Goal: Information Seeking & Learning: Learn about a topic

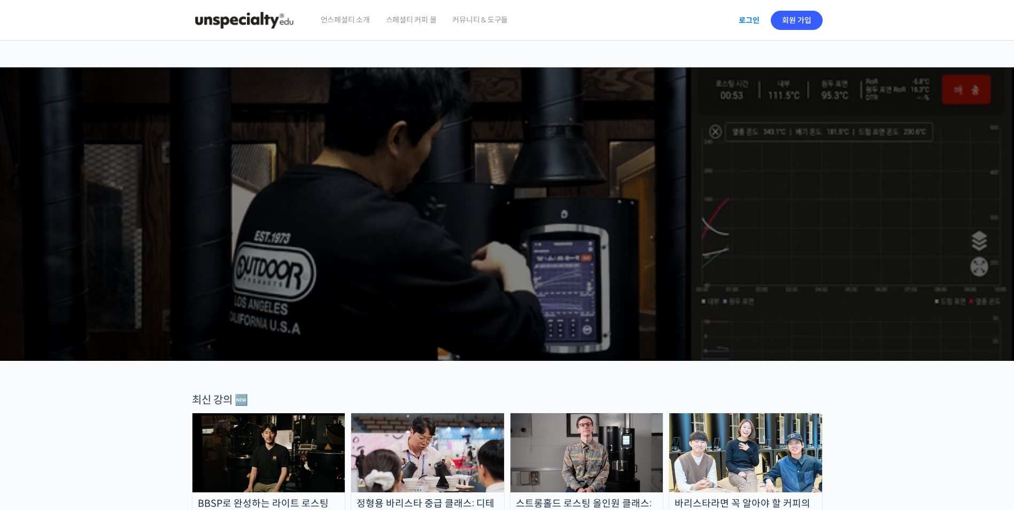
click at [757, 17] on link "로그인" at bounding box center [750, 20] width 34 height 25
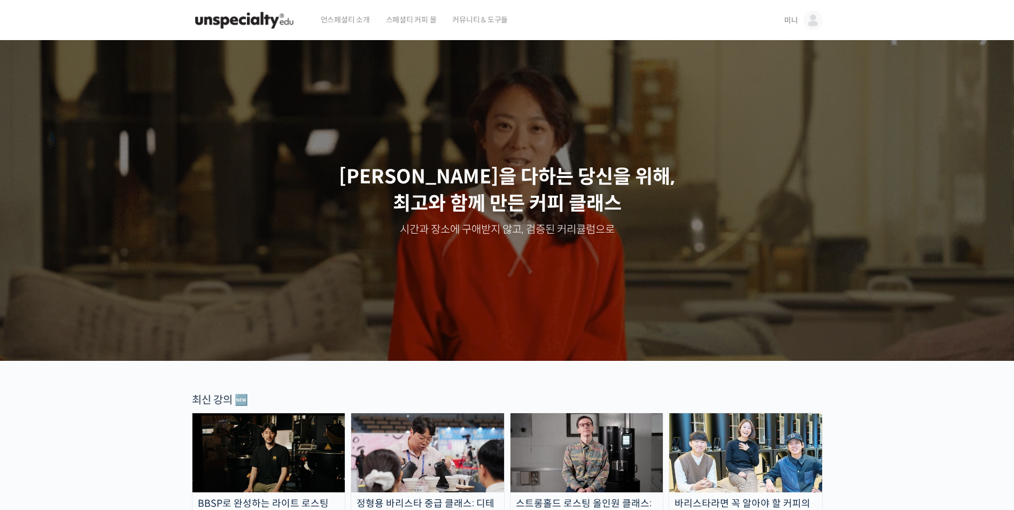
click at [806, 20] on img at bounding box center [813, 20] width 19 height 19
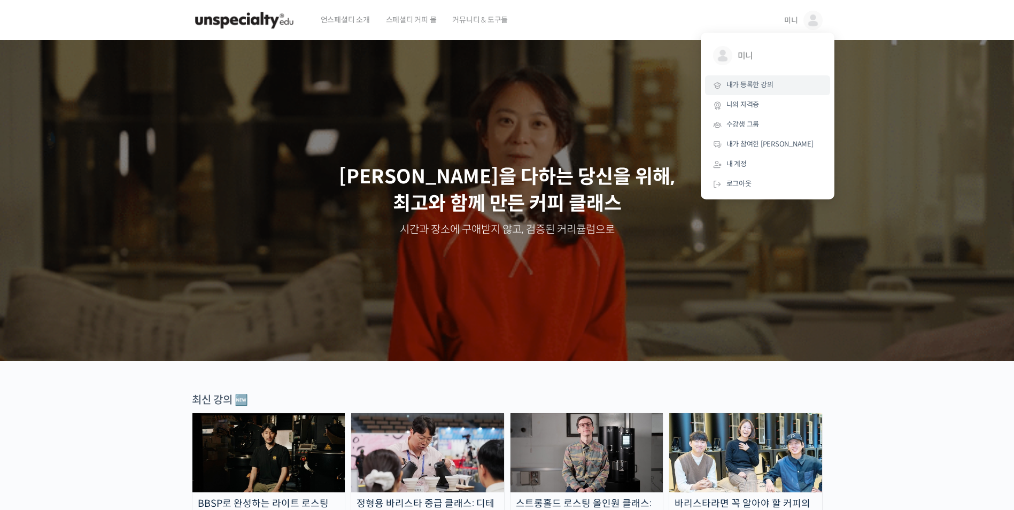
click at [764, 87] on span "내가 등록한 강의" at bounding box center [750, 84] width 47 height 9
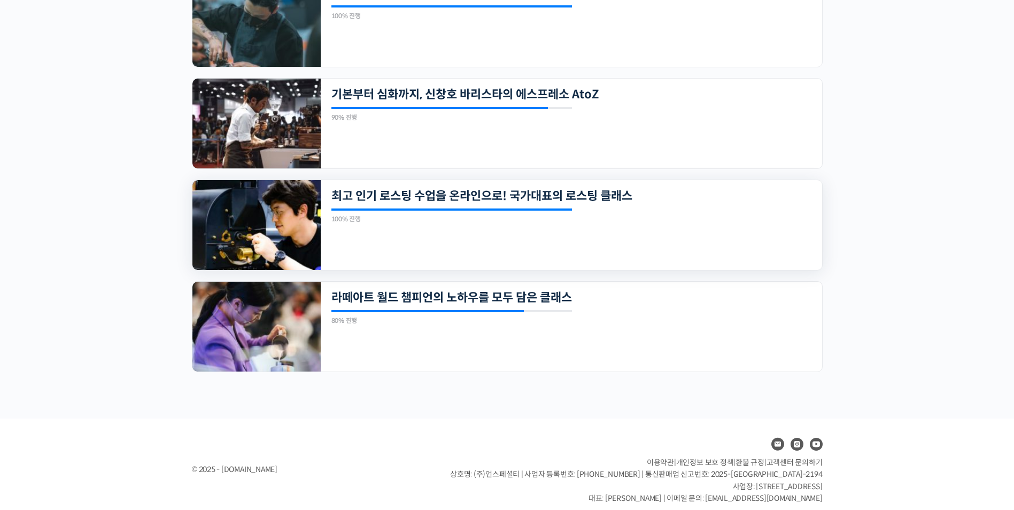
scroll to position [613, 0]
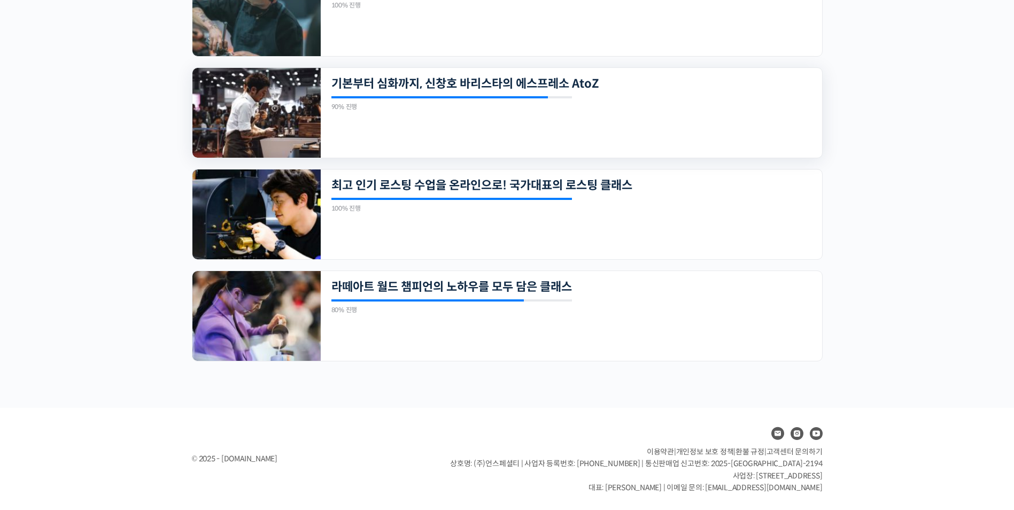
click at [560, 112] on div "20개의 수업 기본부터 심화까지, 신창호 바리스타의 에스프레소 AtoZ 90% 진행 최근 활동: 2024년 01월 18일 11:15 오후 신창…" at bounding box center [572, 113] width 502 height 90
click at [277, 134] on img at bounding box center [256, 113] width 128 height 90
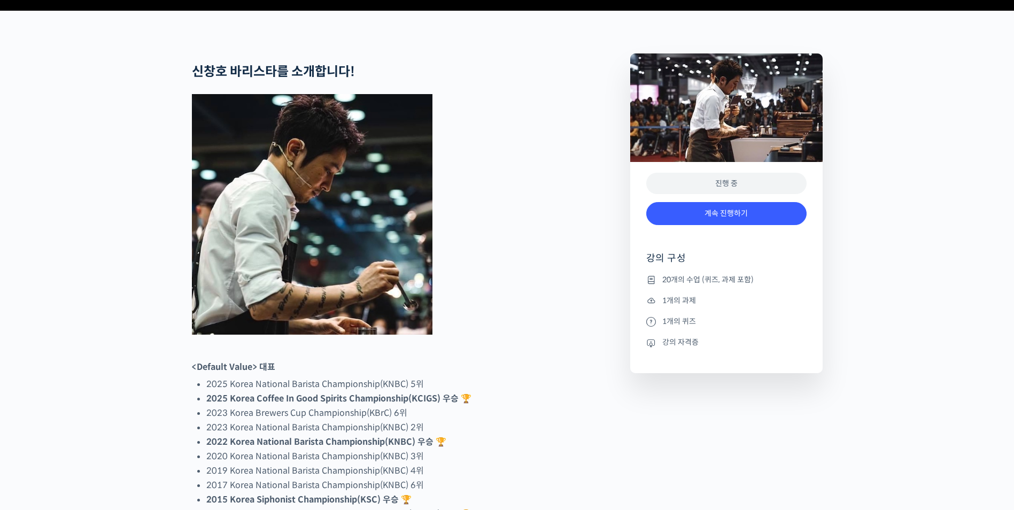
scroll to position [481, 0]
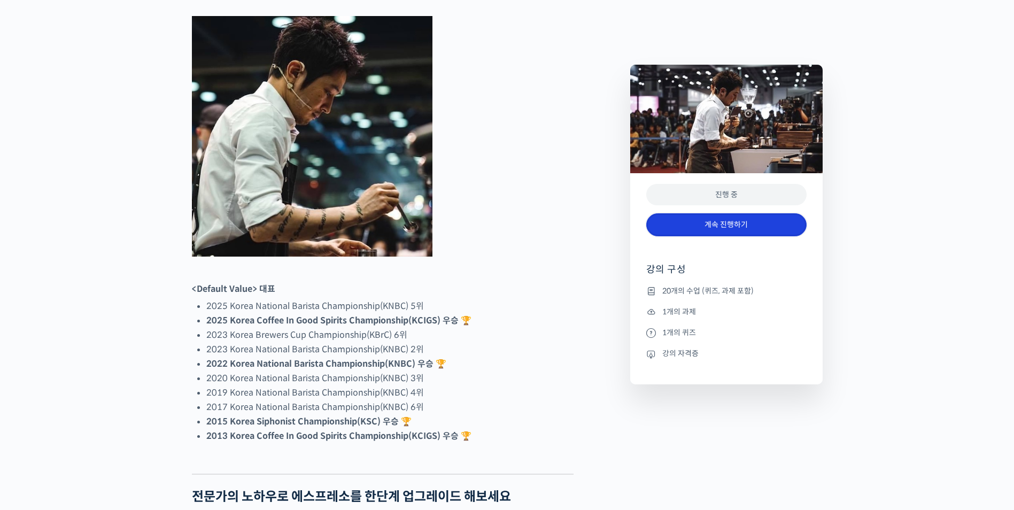
click at [737, 230] on link "계속 진행하기" at bounding box center [726, 224] width 160 height 23
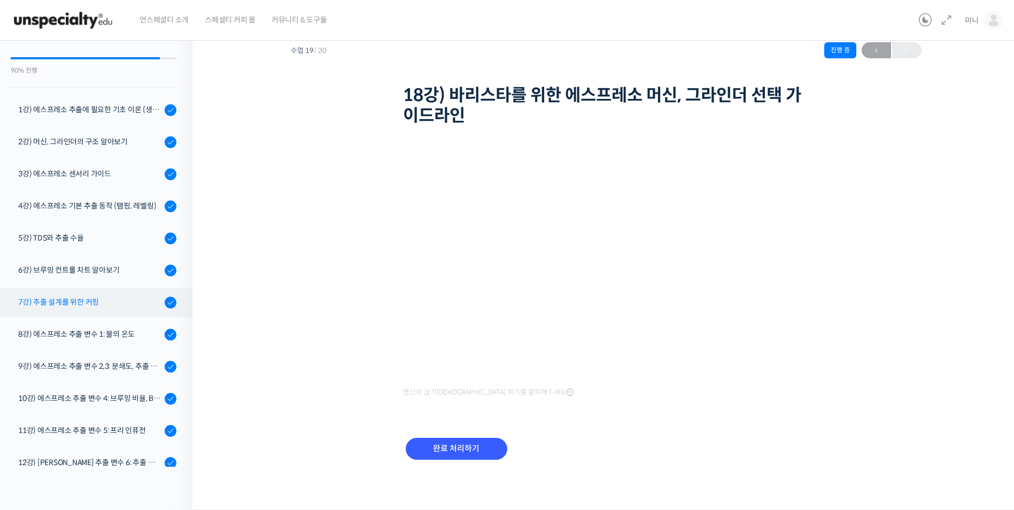
scroll to position [53, 0]
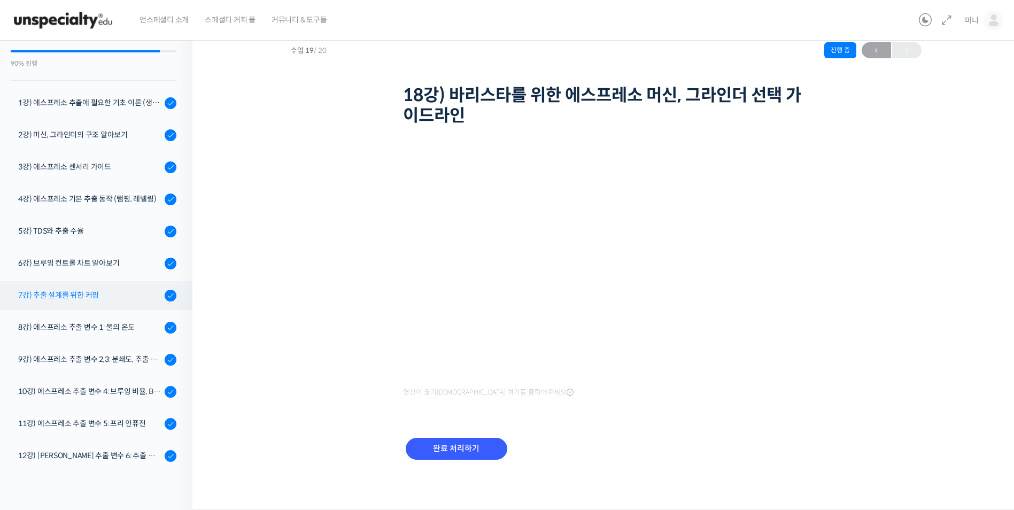
click at [85, 298] on div "7강) 추출 설계를 위한 커핑" at bounding box center [89, 295] width 143 height 12
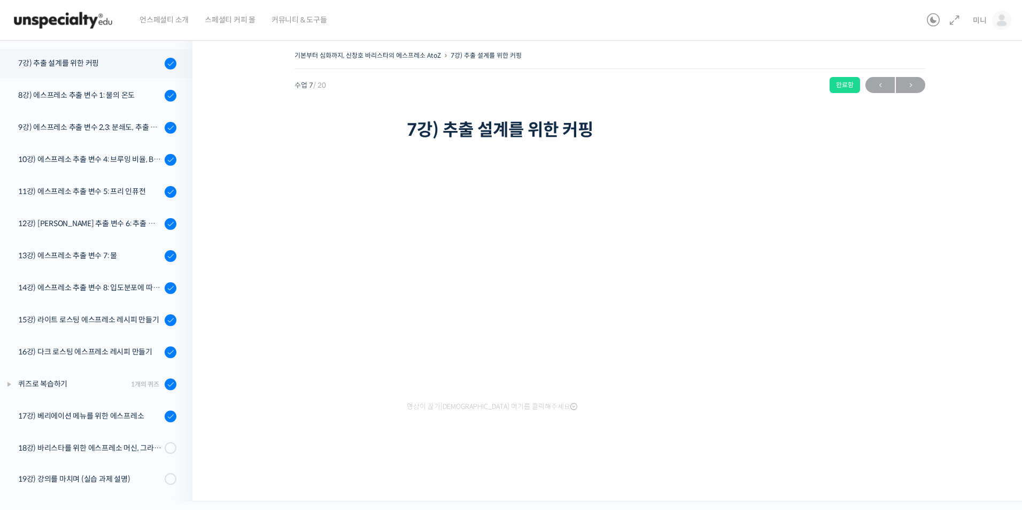
scroll to position [253, 0]
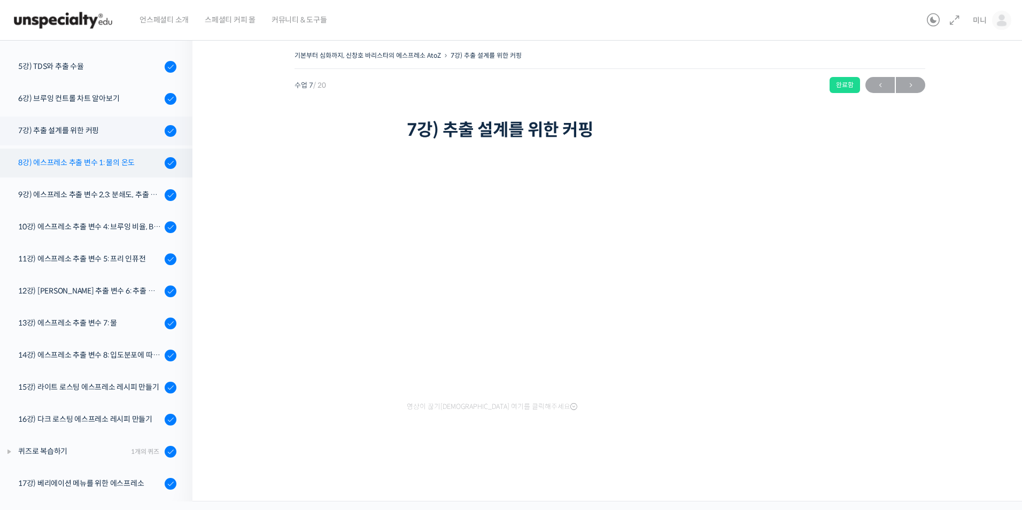
click at [107, 159] on div "8강) 에스프레소 추출 변수 1: 물의 온도" at bounding box center [89, 163] width 143 height 12
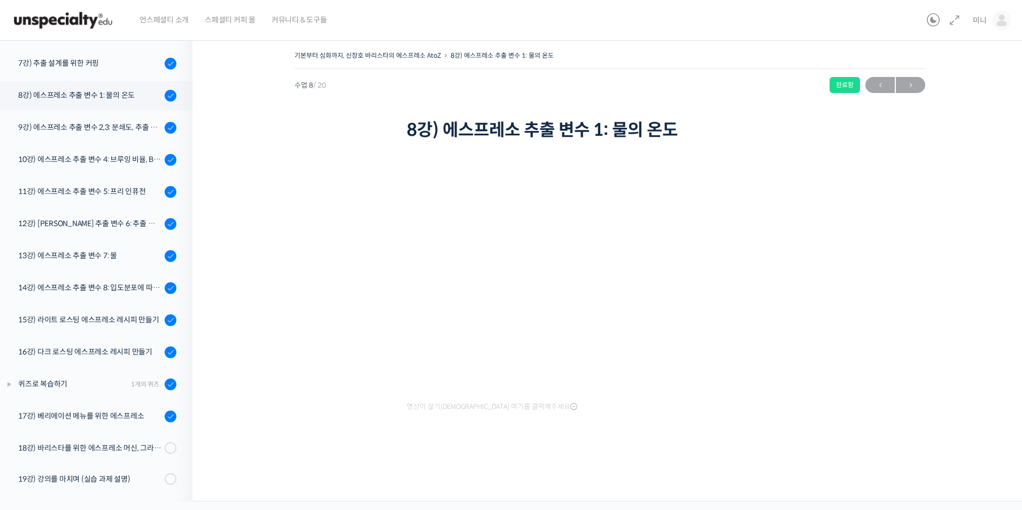
scroll to position [253, 0]
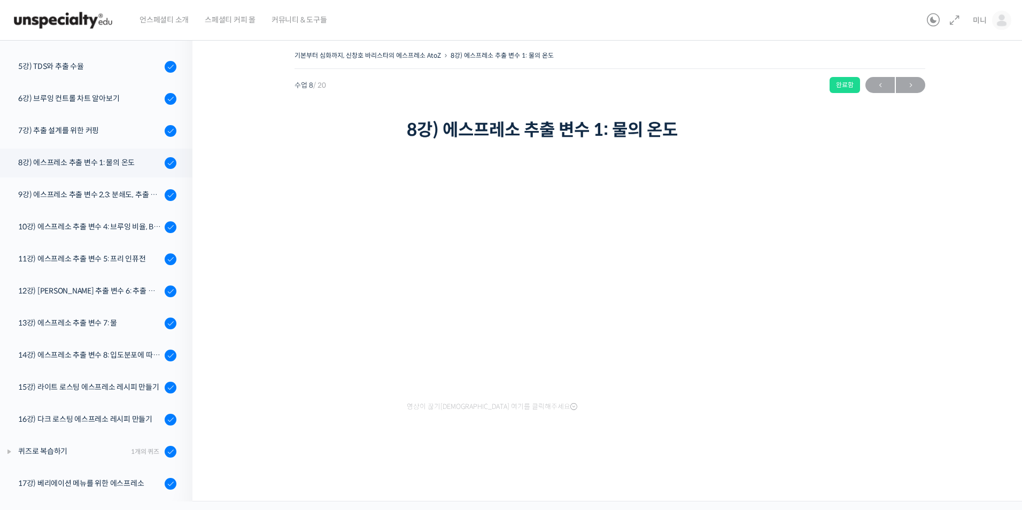
click at [813, 382] on div "기본부터 심화까지, 신창호 바리스타의 에스프레소 AtoZ 8강) 에스프레소 추출 변수 1: 물의 온도 완료함 수업 8 / 20 완료함 ← 이전…" at bounding box center [610, 255] width 728 height 415
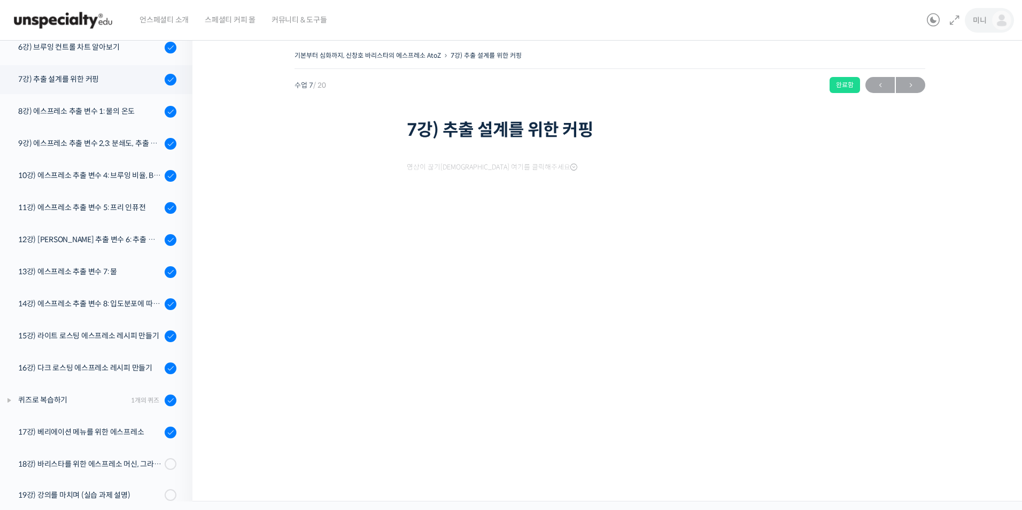
scroll to position [320, 0]
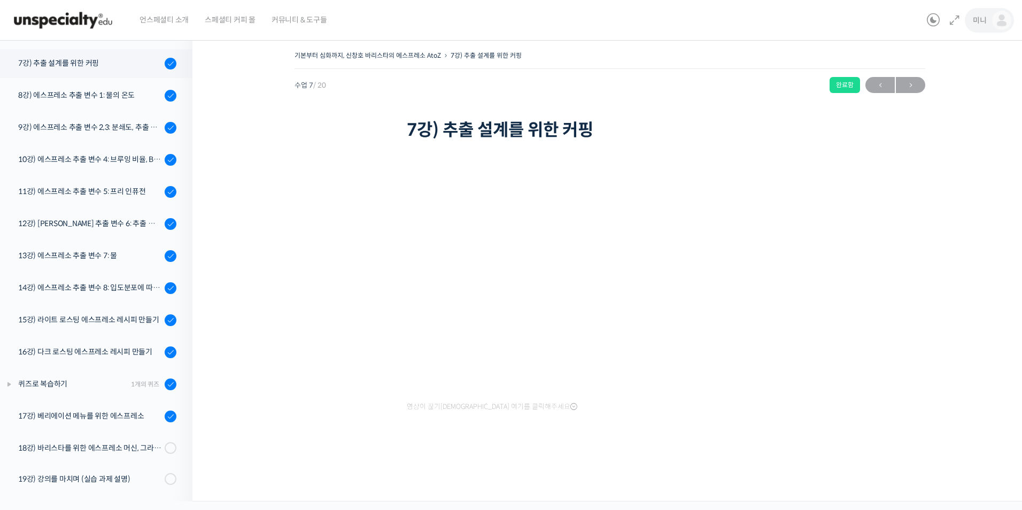
click at [988, 19] on link "미니" at bounding box center [992, 20] width 38 height 41
click at [947, 82] on span "내가 등록한 강의" at bounding box center [938, 84] width 47 height 9
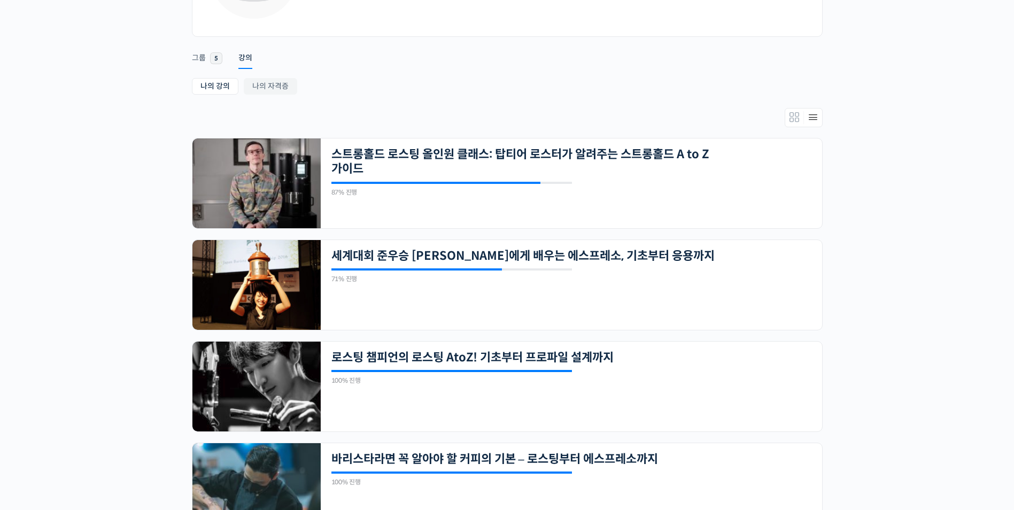
scroll to position [107, 0]
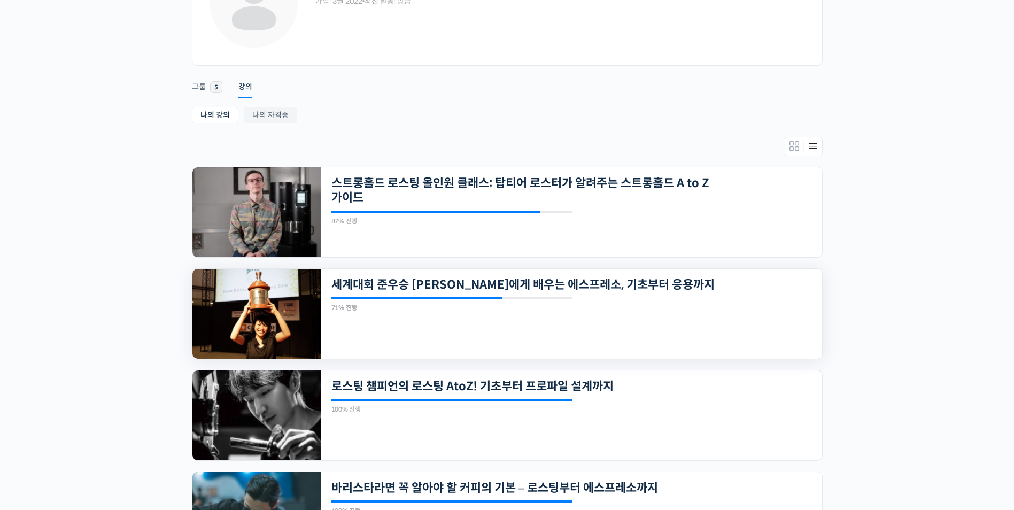
click at [244, 308] on img at bounding box center [256, 314] width 128 height 90
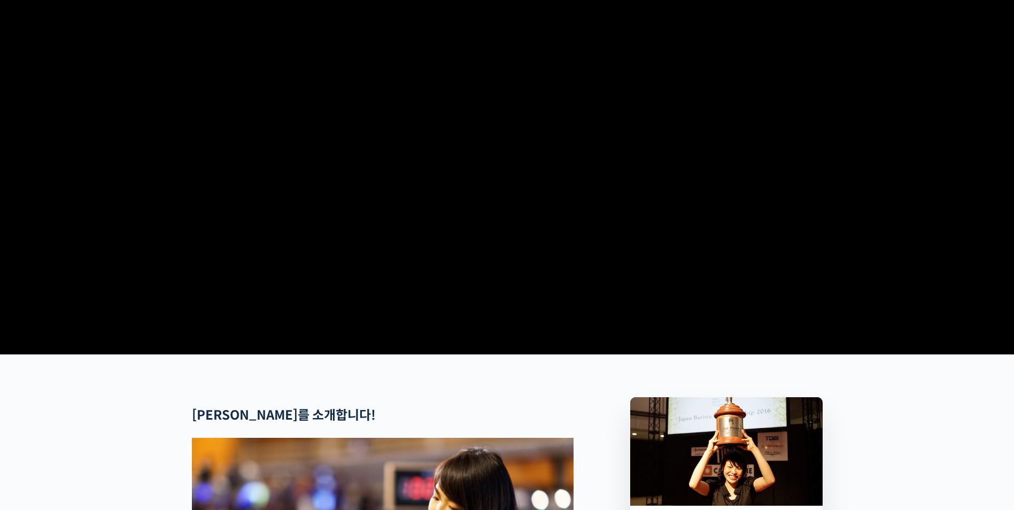
scroll to position [267, 0]
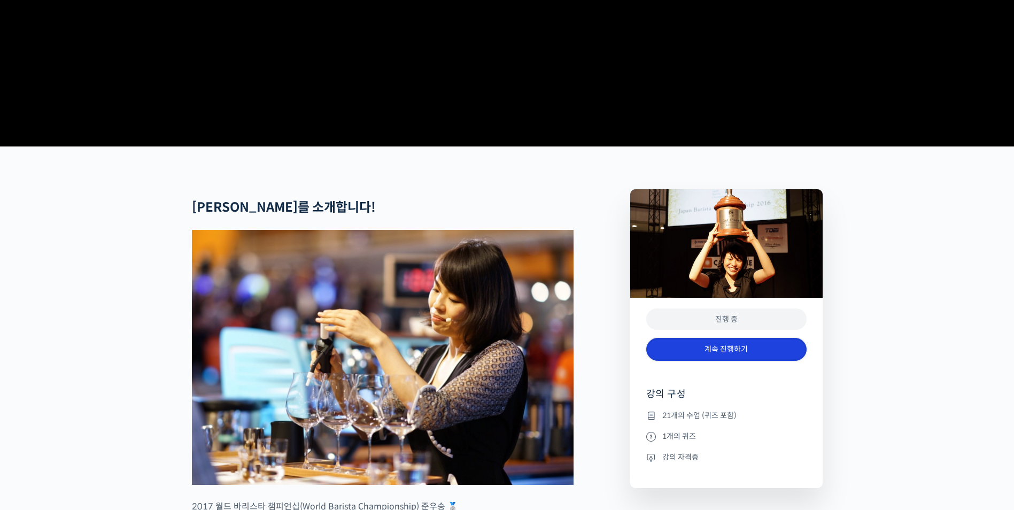
click at [737, 361] on link "계속 진행하기" at bounding box center [726, 349] width 160 height 23
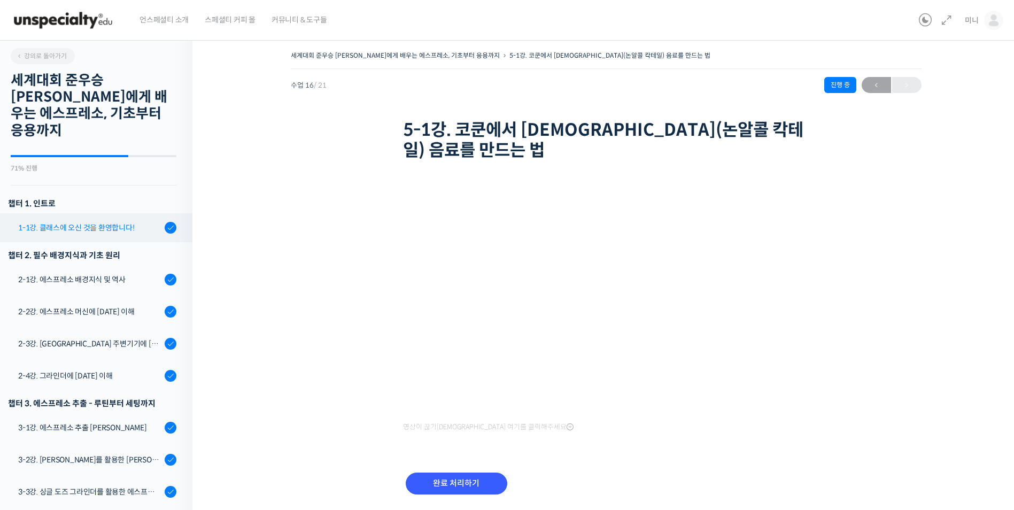
click at [72, 222] on div "1-1강. 클래스에 오신 것을 환영합니다!" at bounding box center [89, 228] width 143 height 12
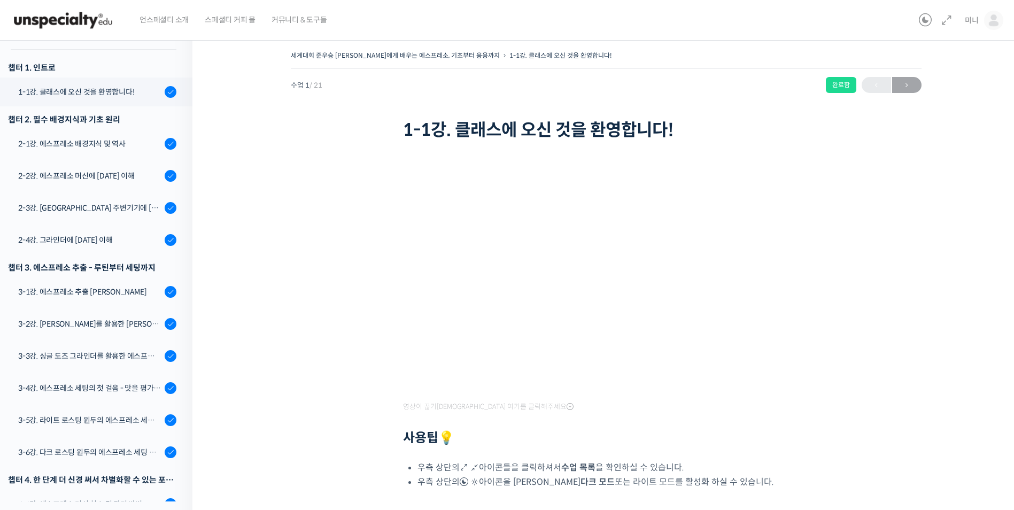
scroll to position [136, 0]
